Goal: Transaction & Acquisition: Purchase product/service

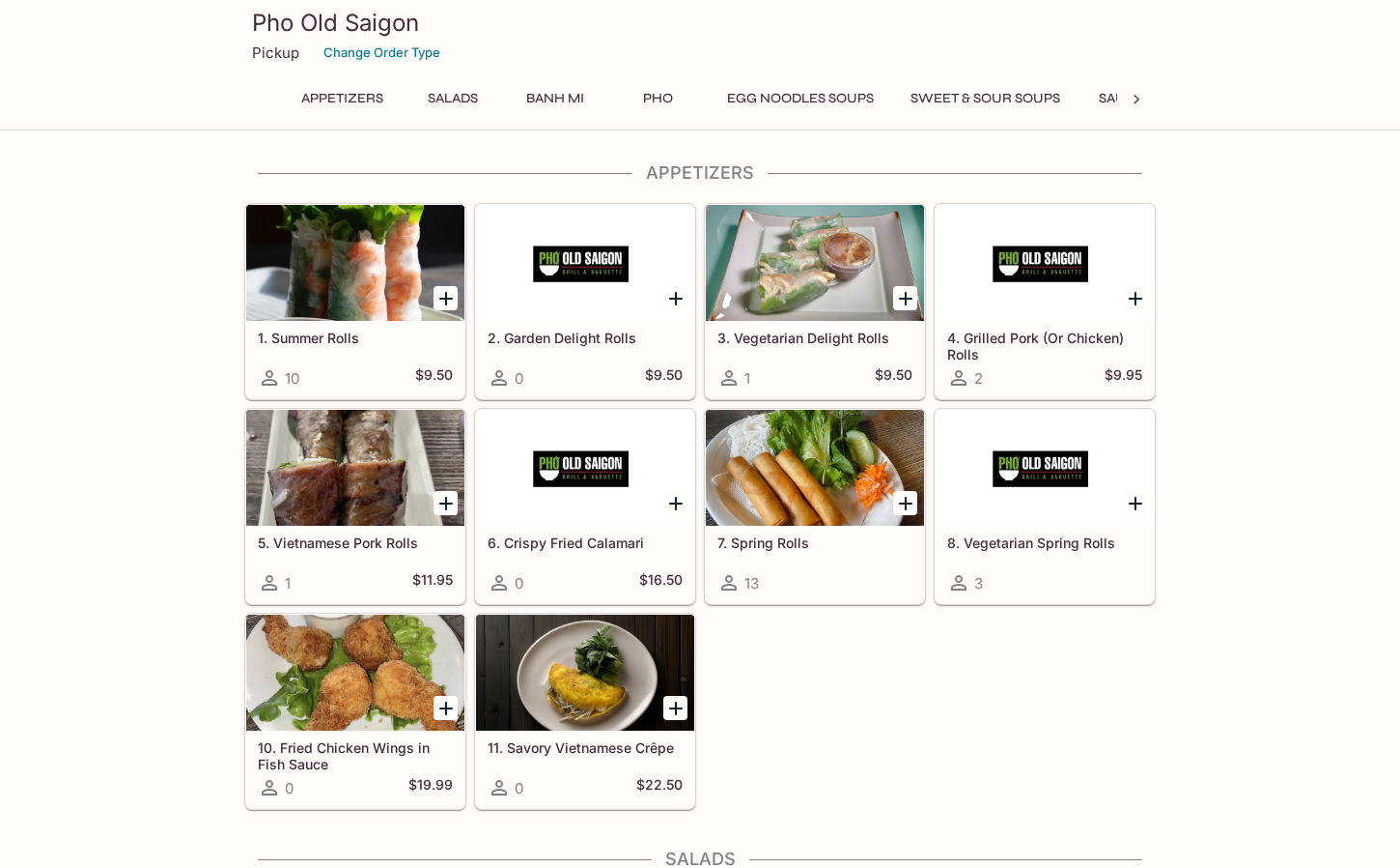
click at [1151, 109] on div at bounding box center [1136, 99] width 39 height 29
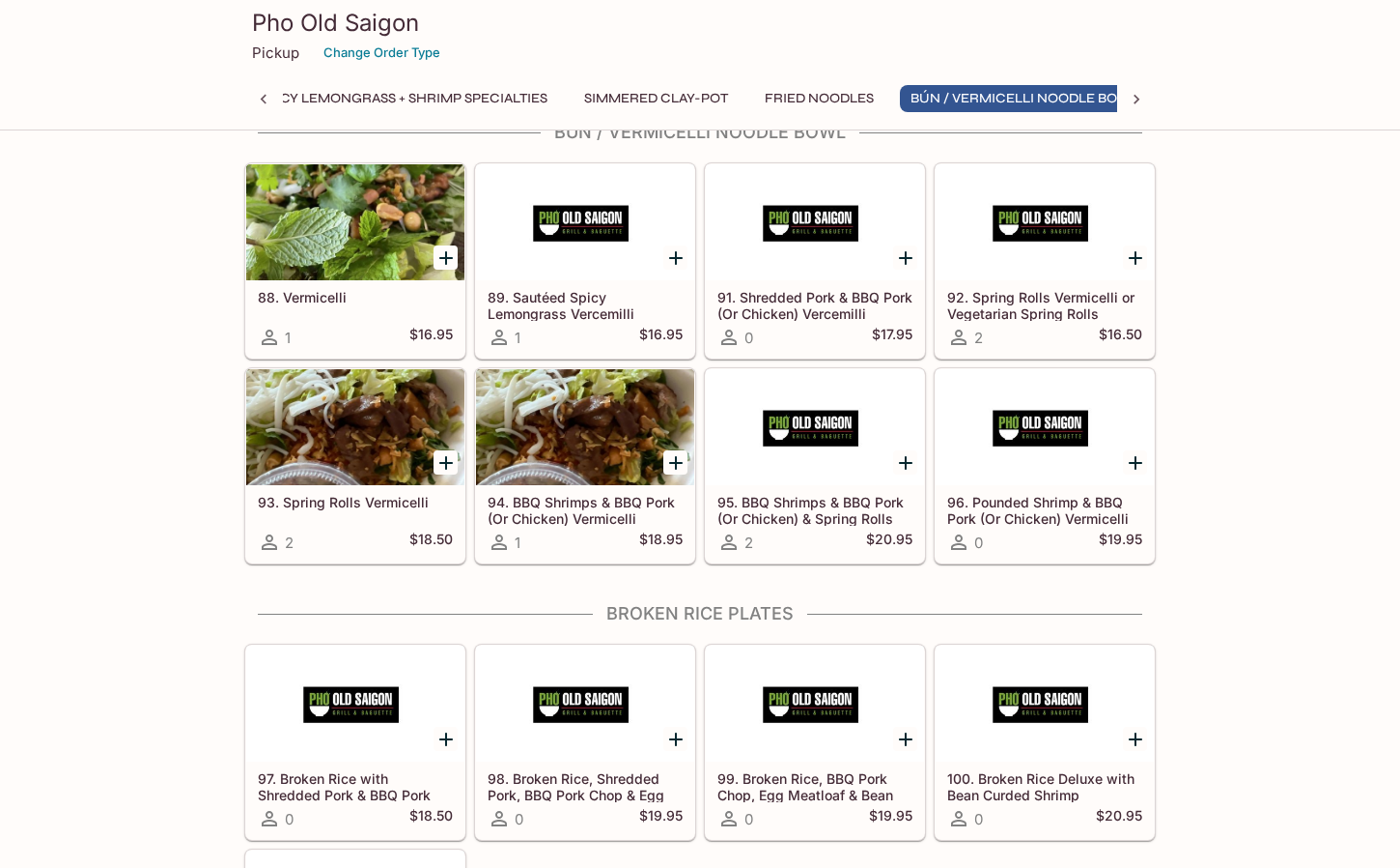
scroll to position [5507, 0]
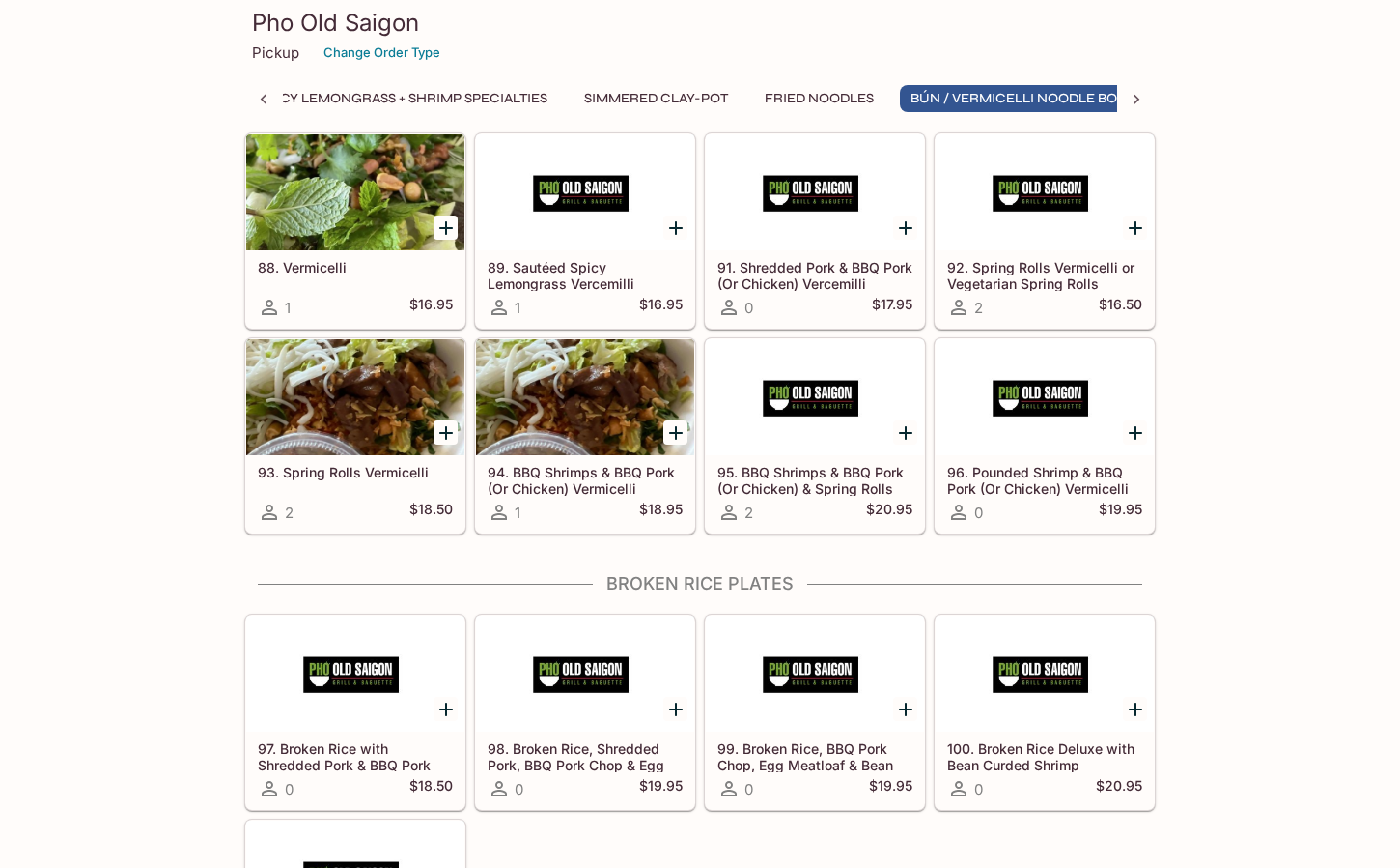
click at [620, 417] on div at bounding box center [585, 397] width 218 height 115
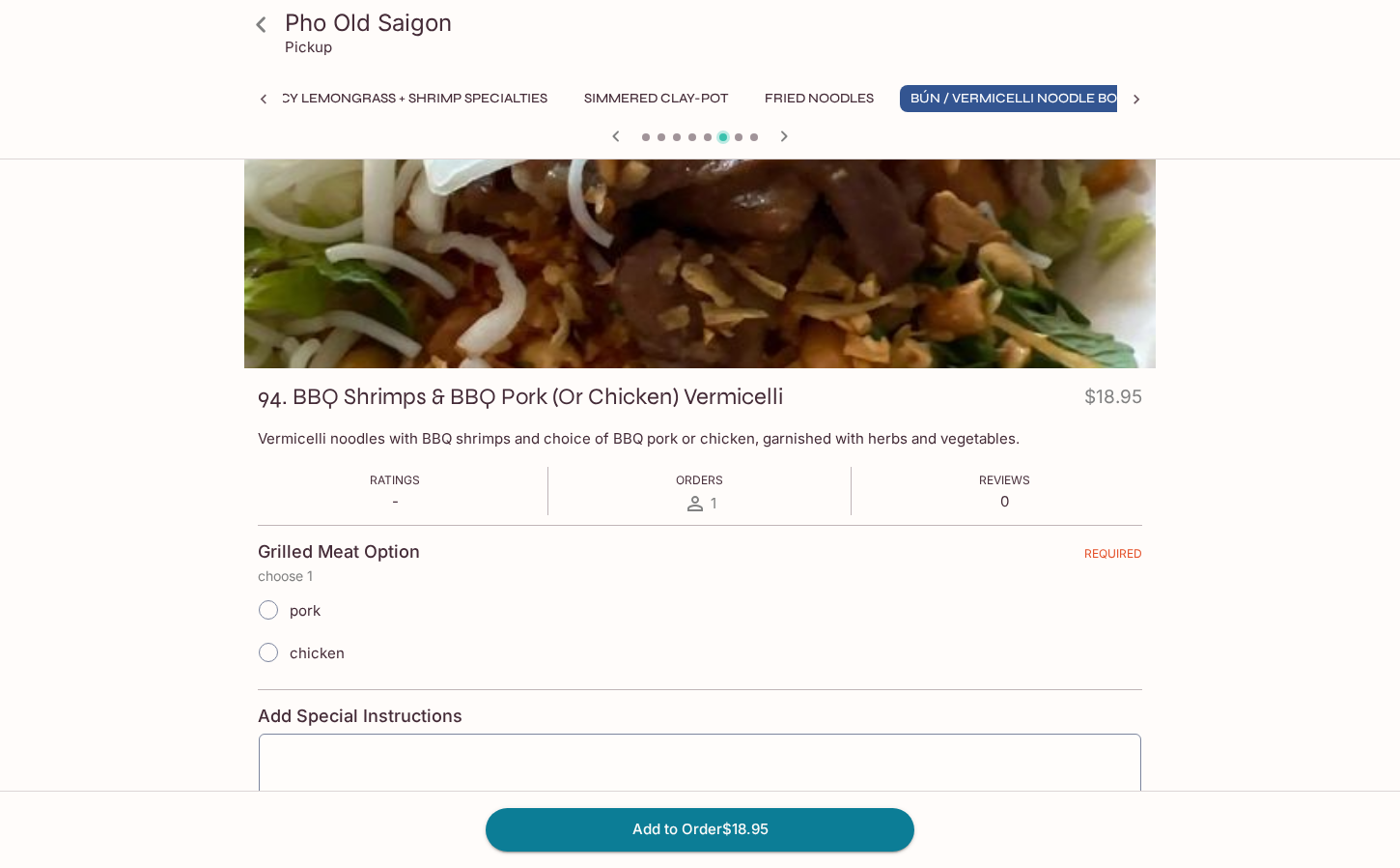
scroll to position [52, 0]
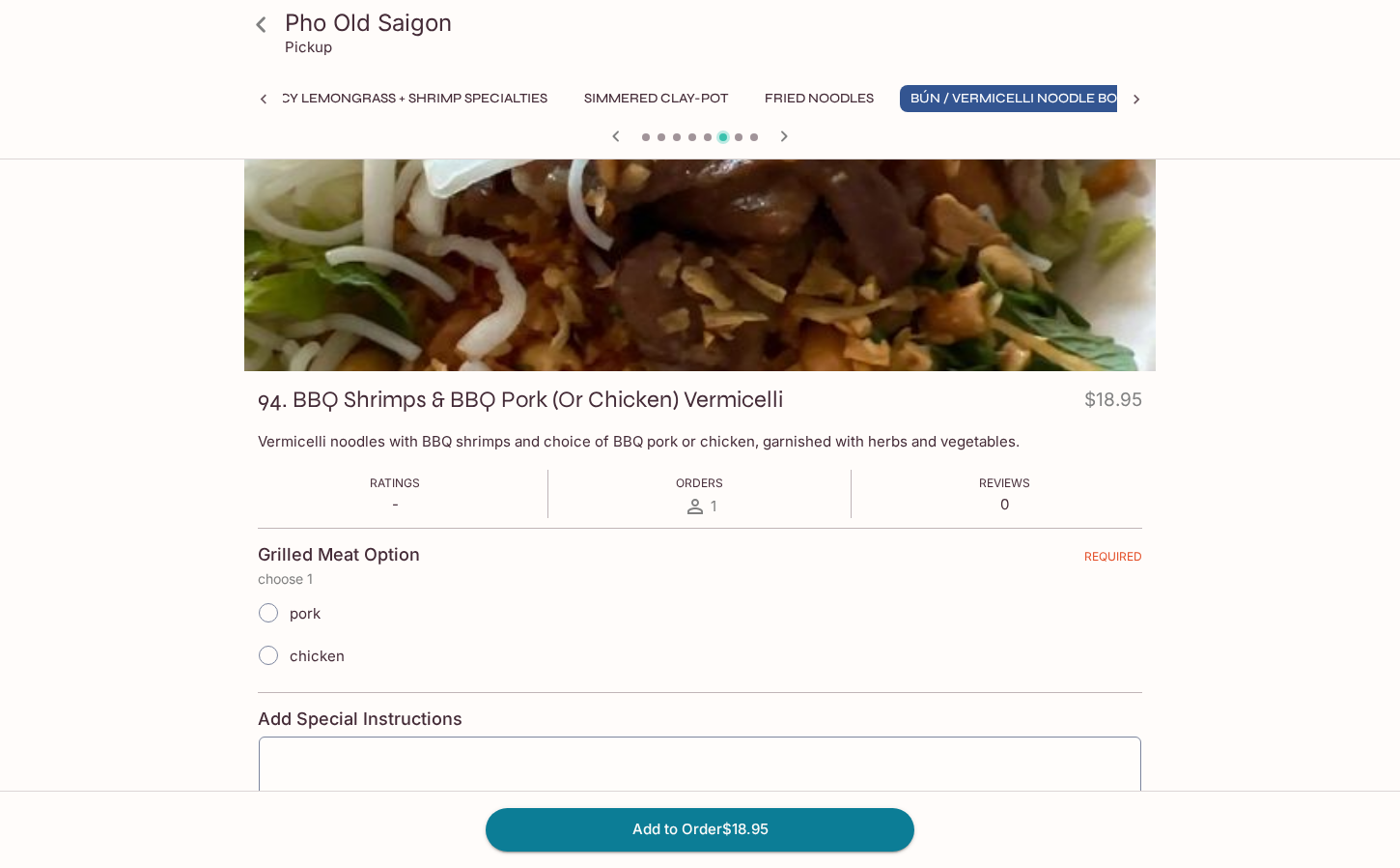
click at [303, 615] on span "pork" at bounding box center [304, 613] width 31 height 18
click at [289, 615] on input "pork" at bounding box center [268, 612] width 41 height 41
radio input "true"
click at [621, 834] on button "Add to Order $18.95" at bounding box center [700, 828] width 429 height 43
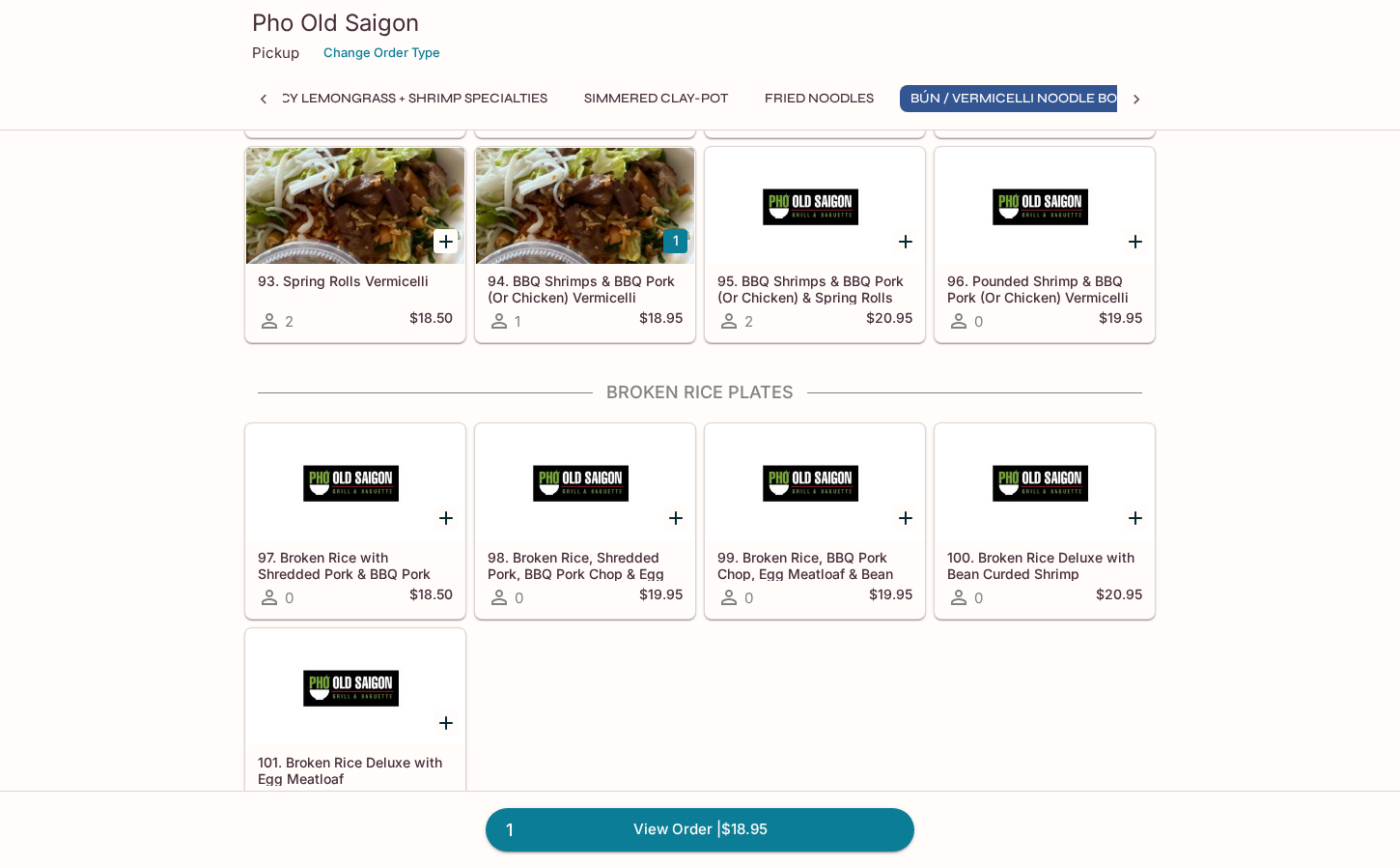
scroll to position [5597, 0]
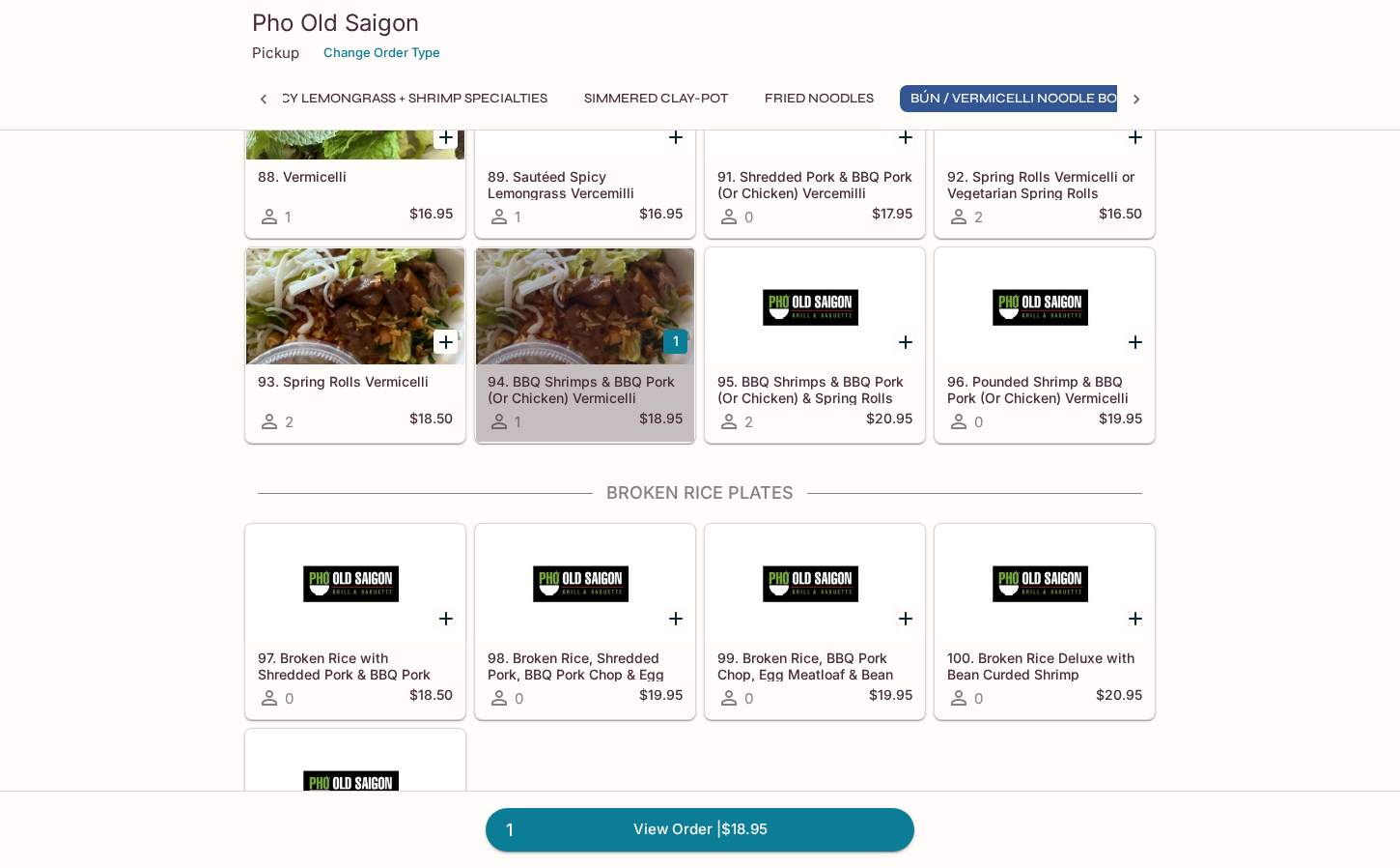
click at [606, 316] on div at bounding box center [585, 306] width 218 height 115
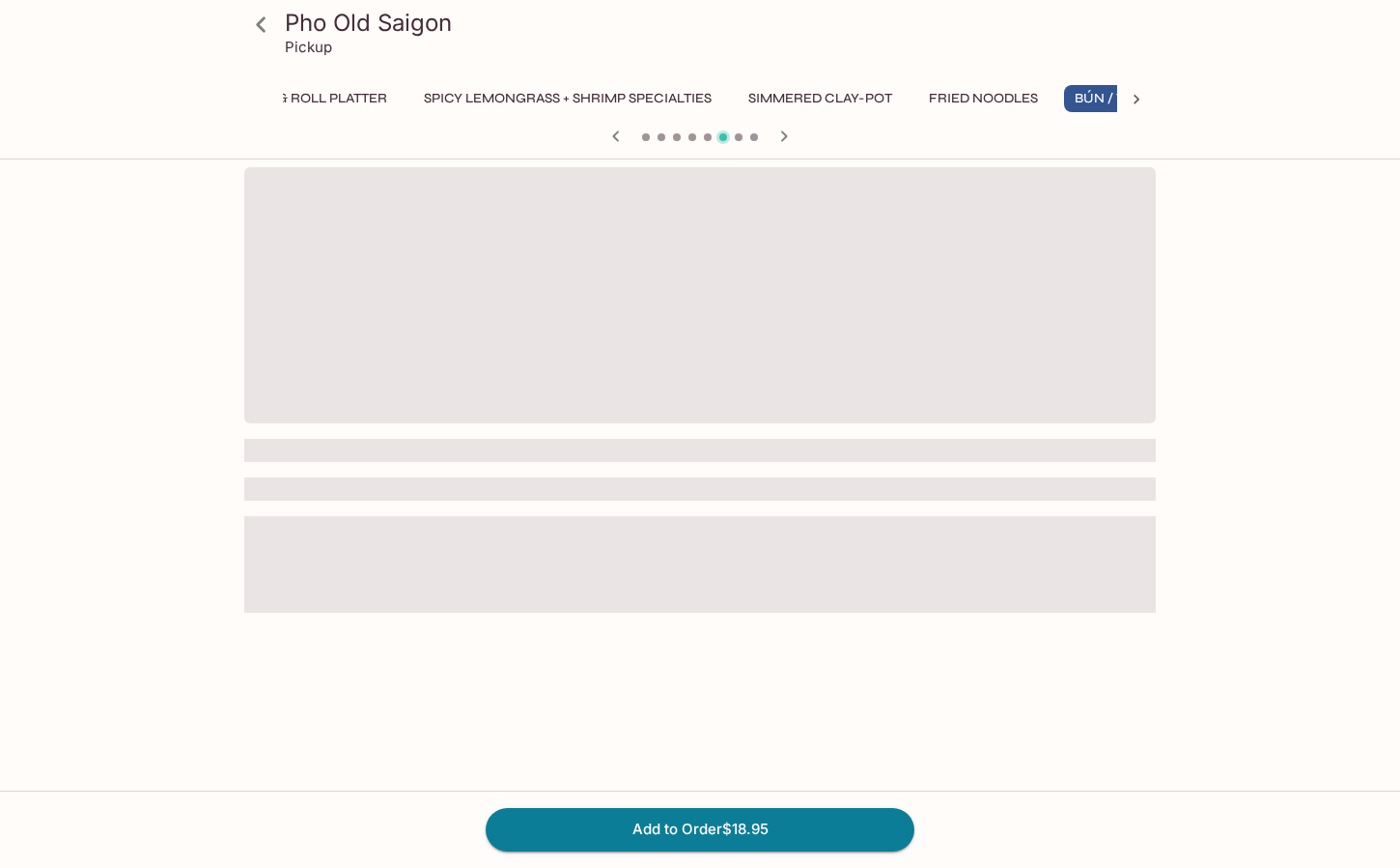
scroll to position [0, 1397]
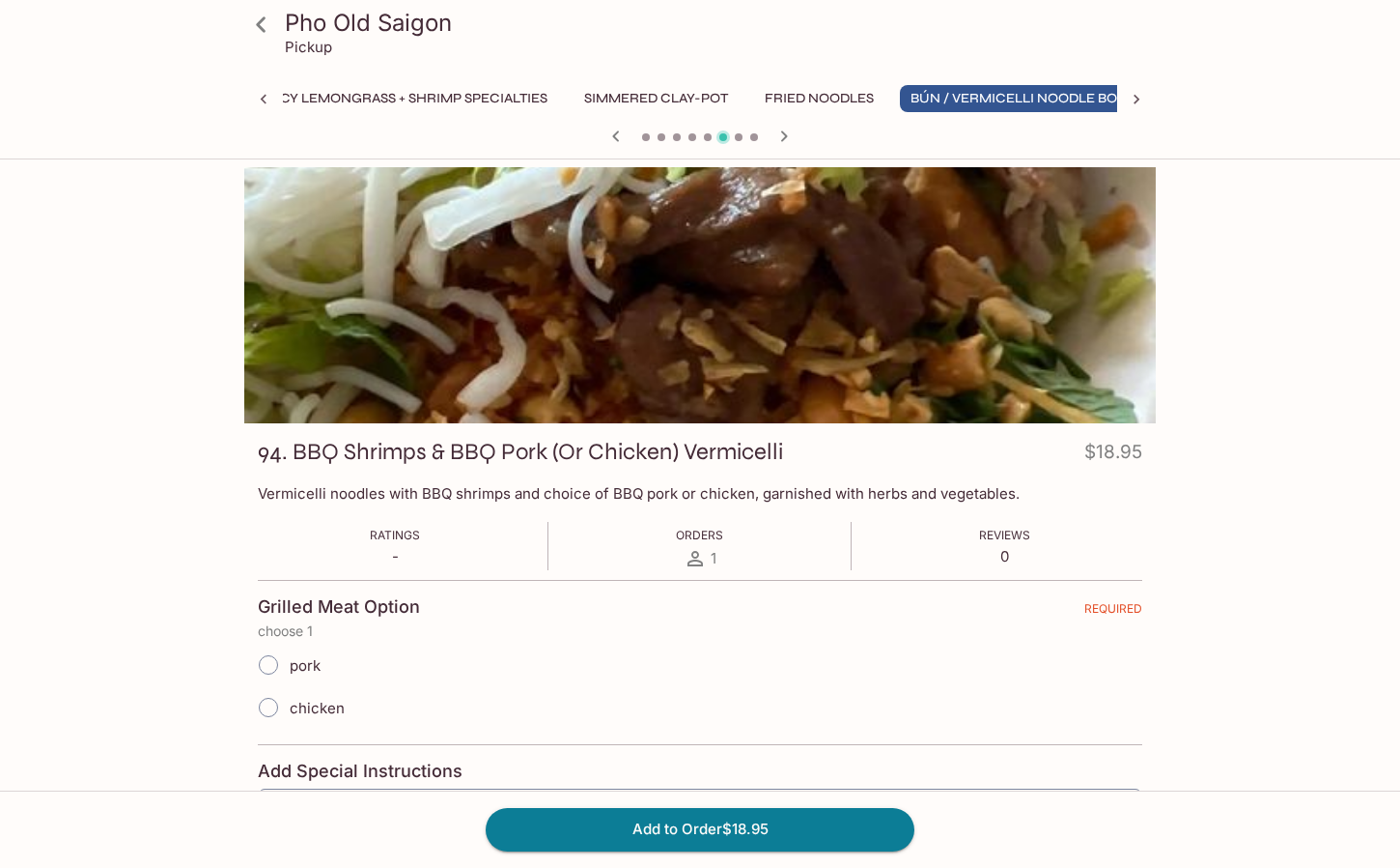
click at [313, 707] on span "chicken" at bounding box center [316, 708] width 55 height 18
click at [289, 707] on input "chicken" at bounding box center [268, 707] width 41 height 41
radio input "true"
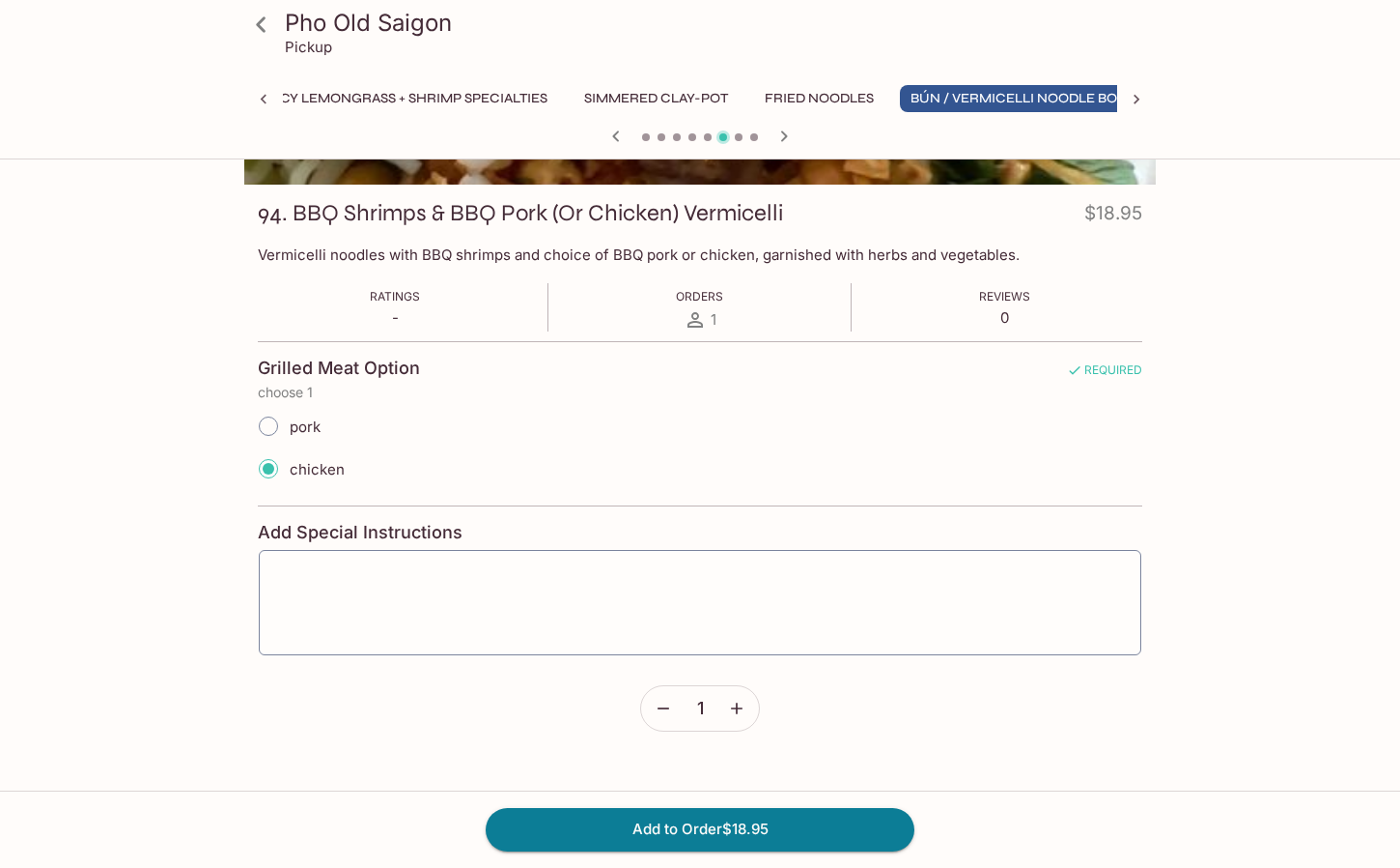
scroll to position [293, 0]
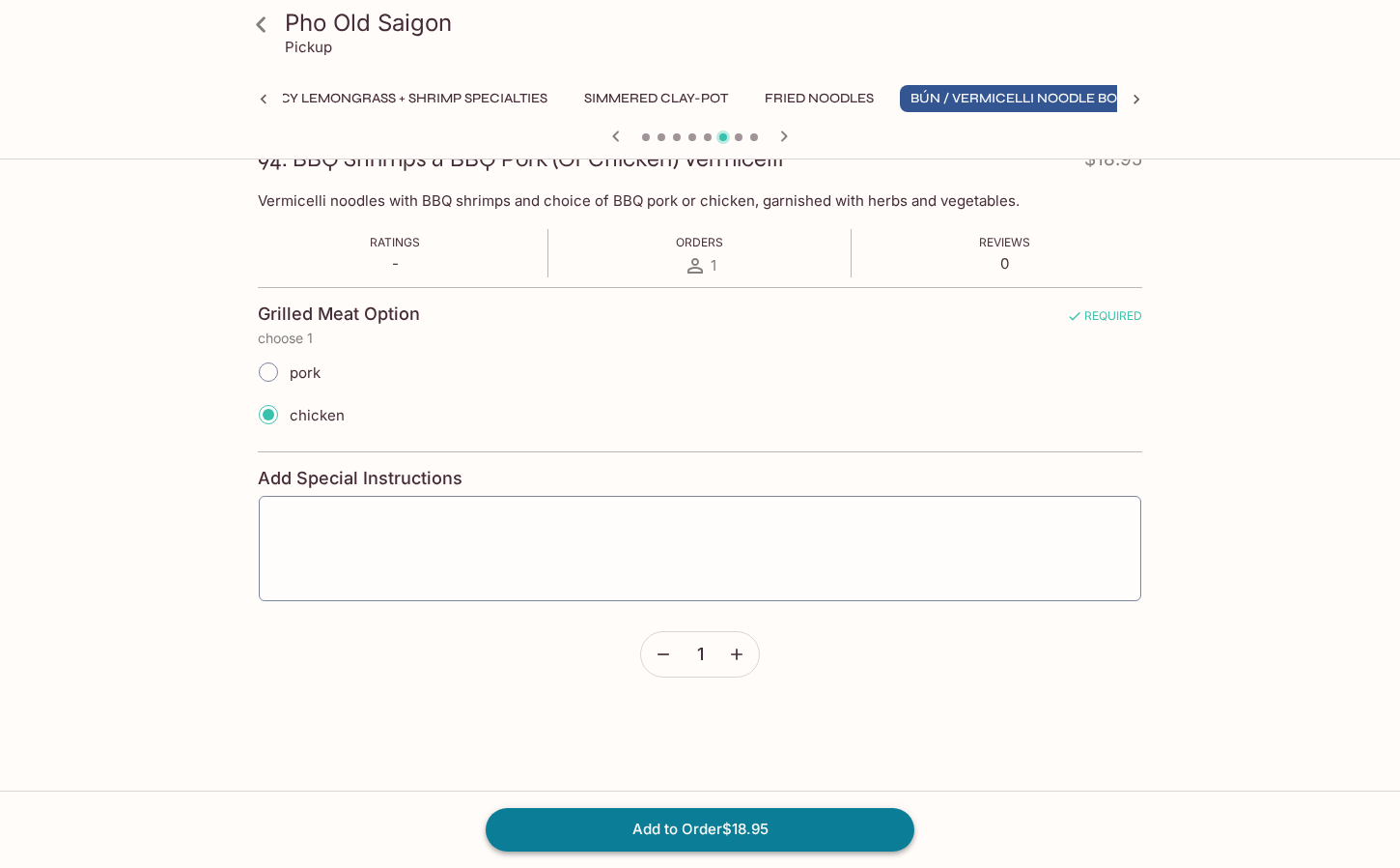
click at [712, 840] on button "Add to Order $18.95" at bounding box center [700, 828] width 429 height 43
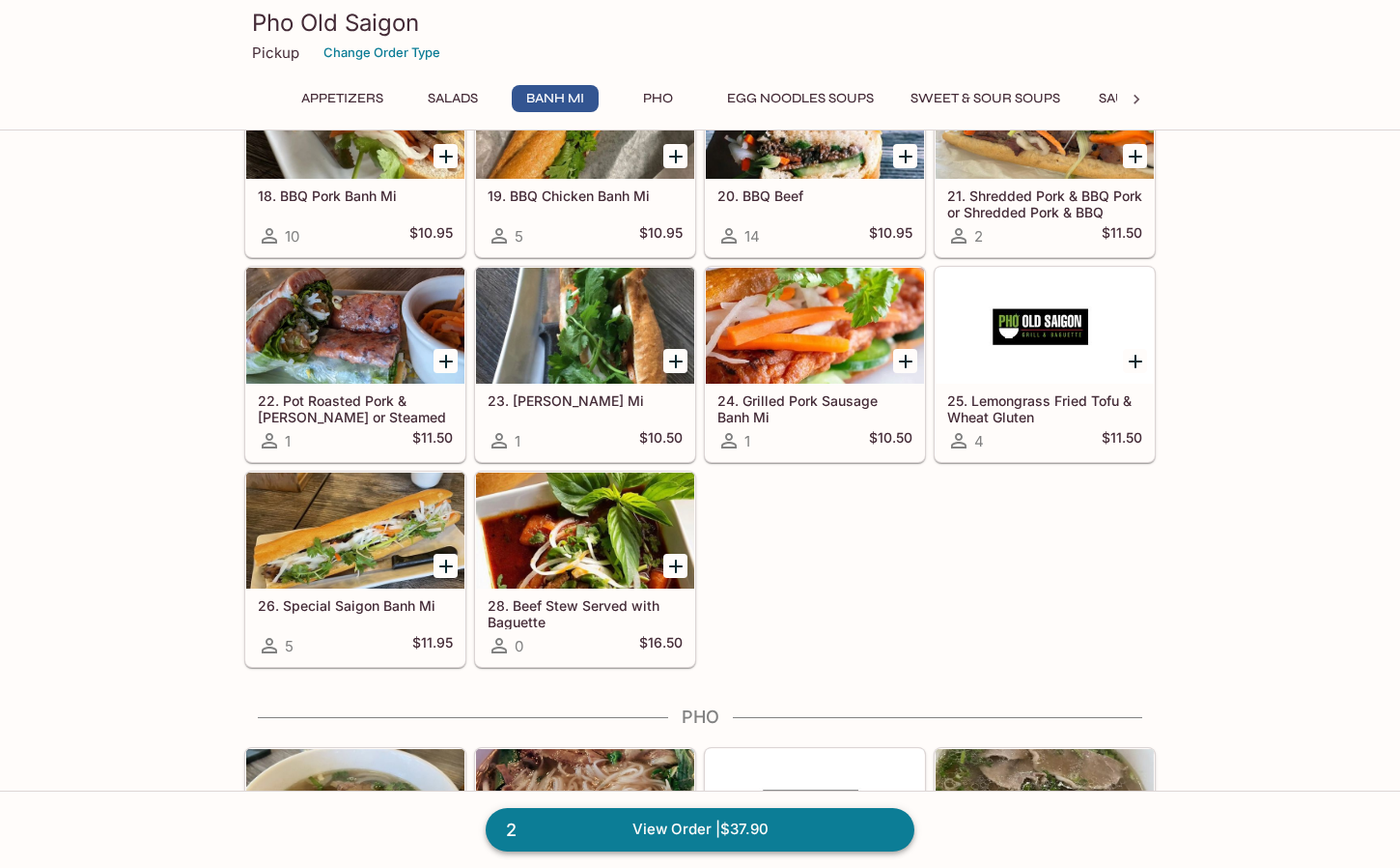
click at [677, 807] on link "2 View Order | $37.90" at bounding box center [700, 828] width 429 height 43
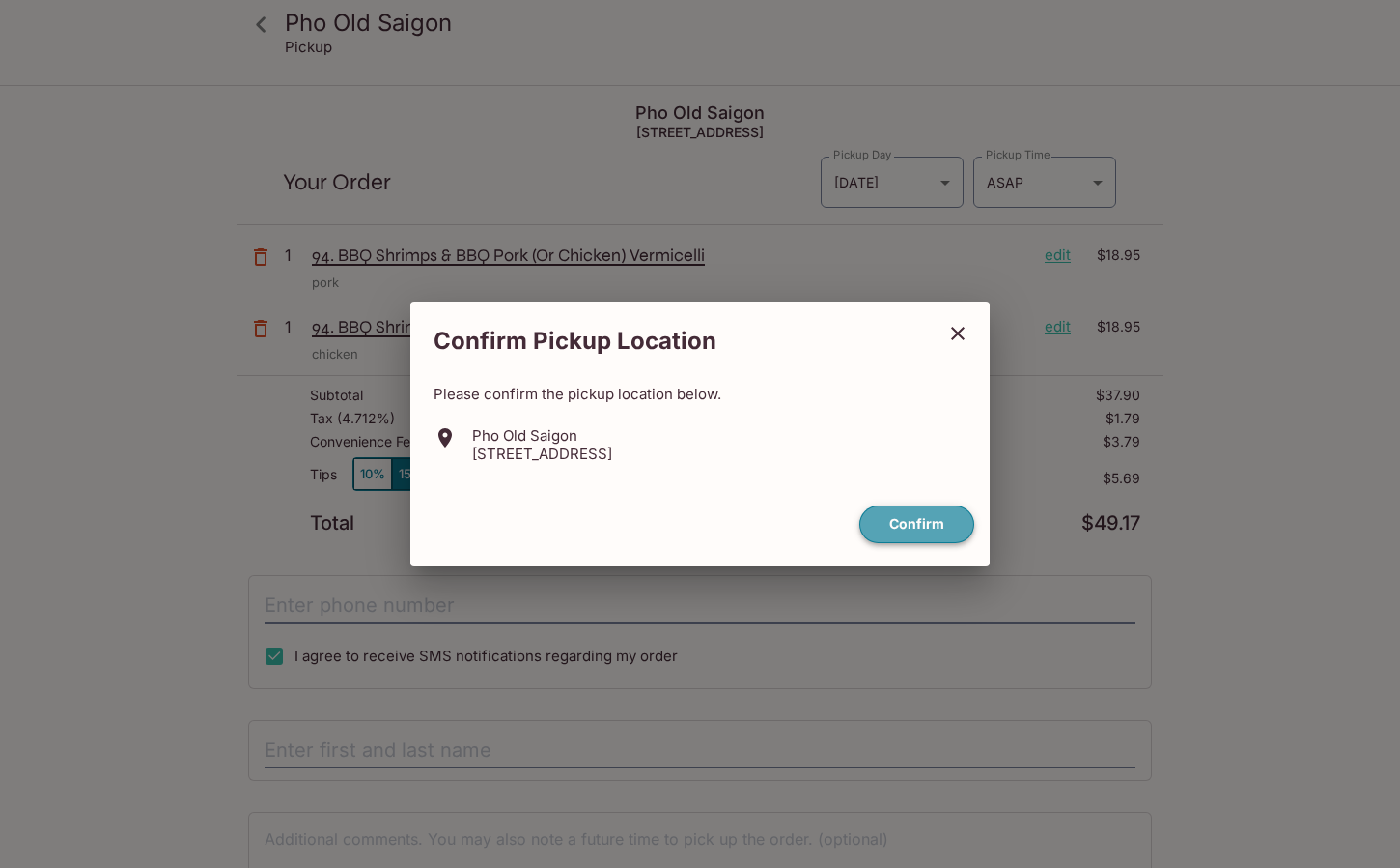
click at [917, 528] on button "Confirm" at bounding box center [917, 525] width 115 height 38
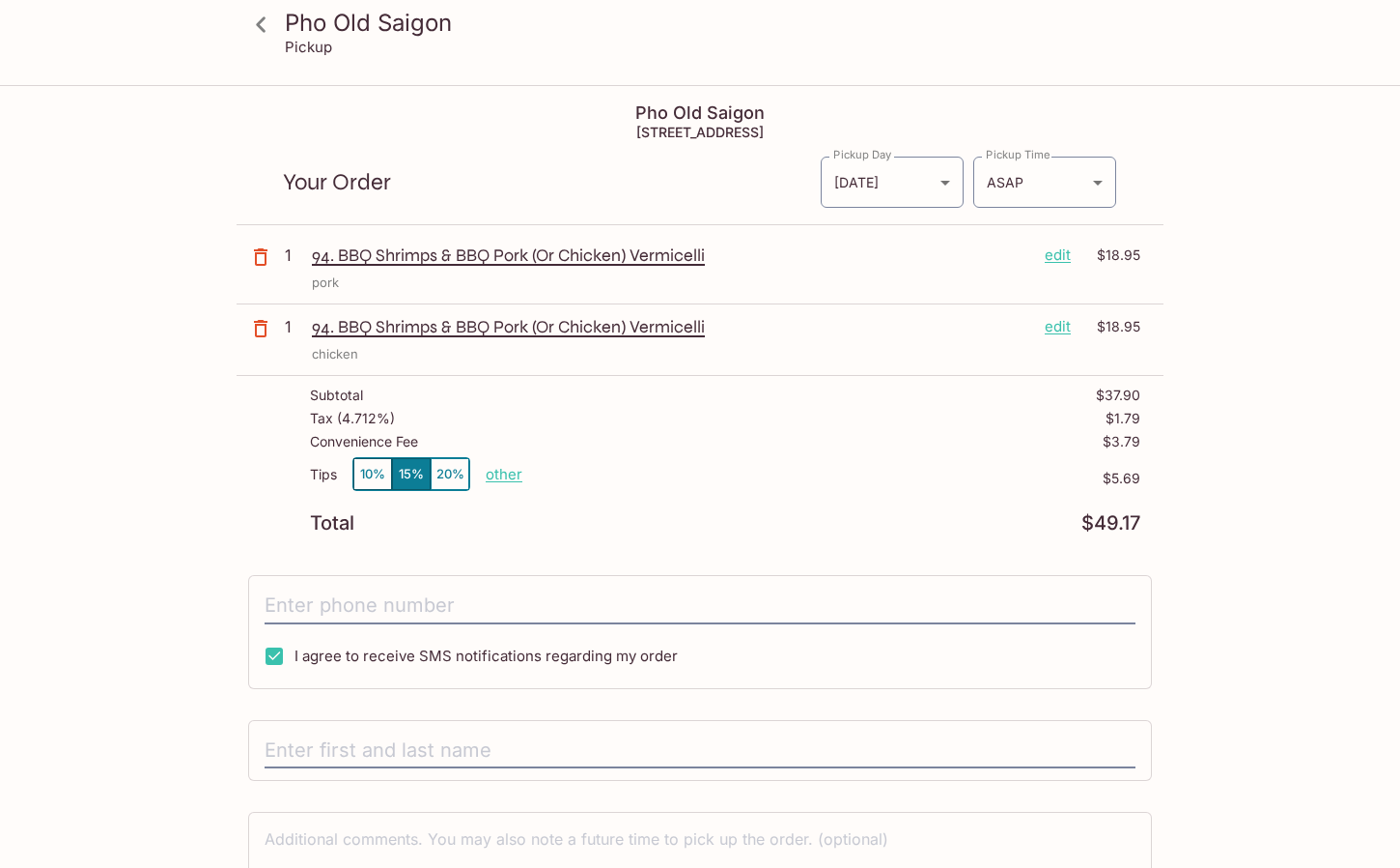
click at [379, 474] on button "10%" at bounding box center [372, 474] width 39 height 32
